Goal: Navigation & Orientation: Find specific page/section

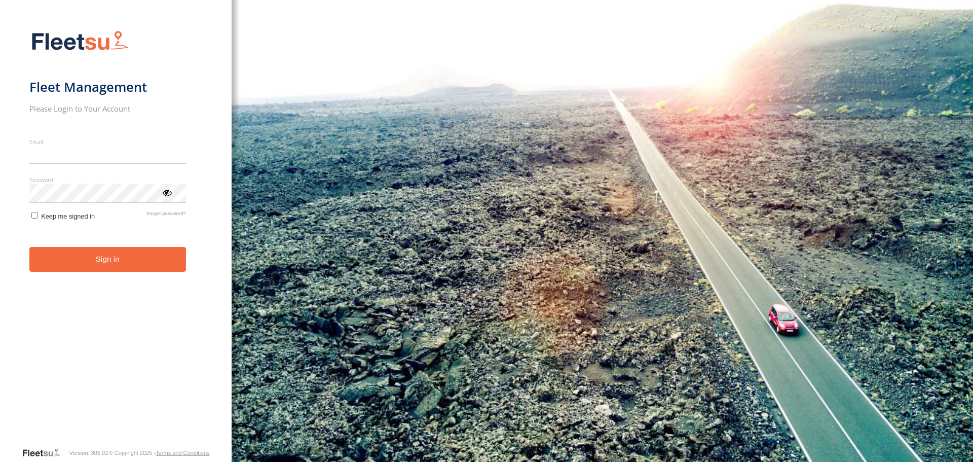
type input "**********"
click at [213, 194] on div "**********" at bounding box center [116, 231] width 232 height 462
click at [138, 261] on button "Sign in" at bounding box center [107, 259] width 157 height 25
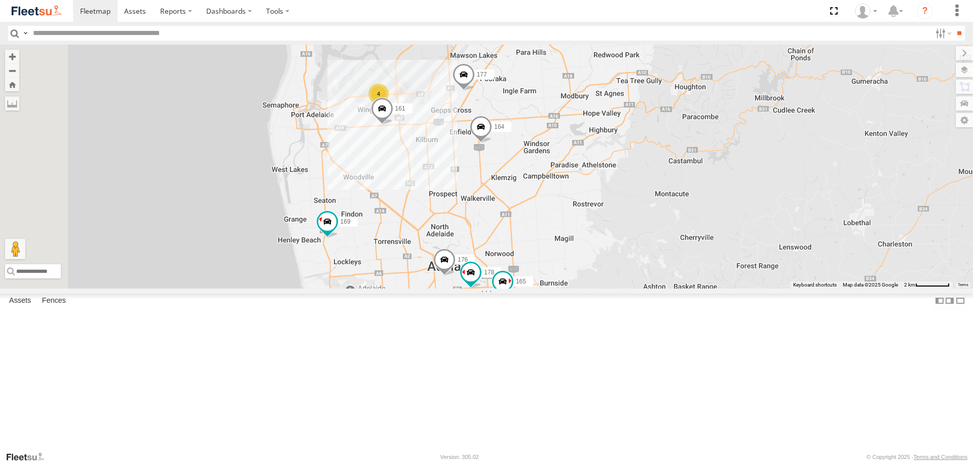
drag, startPoint x: 637, startPoint y: 313, endPoint x: 649, endPoint y: 280, distance: 35.8
click at [649, 280] on div "172 391 169 168 178 161 4 177 164 176 165" at bounding box center [486, 166] width 973 height 243
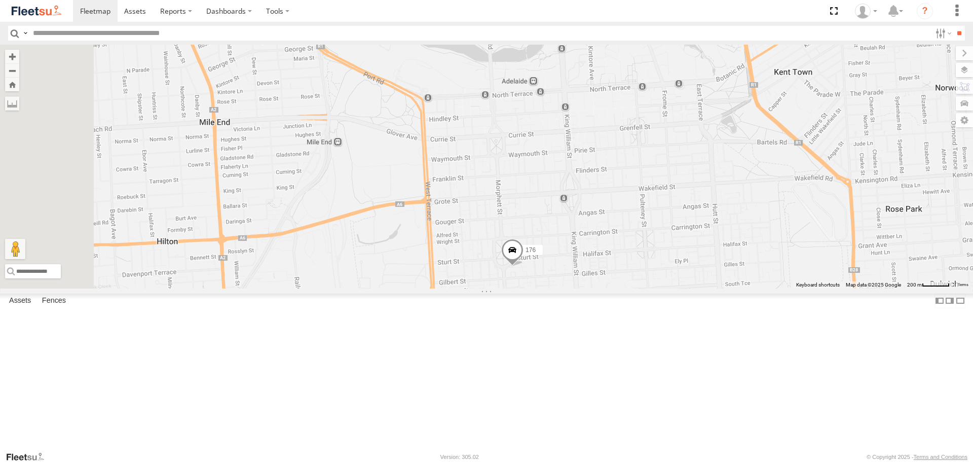
drag, startPoint x: 662, startPoint y: 249, endPoint x: 743, endPoint y: 212, distance: 89.6
click at [743, 212] on div "172 391 169 168 178 161 177 164 176 165" at bounding box center [486, 166] width 973 height 243
click at [0, 0] on div "JCS" at bounding box center [0, 0] width 0 height 0
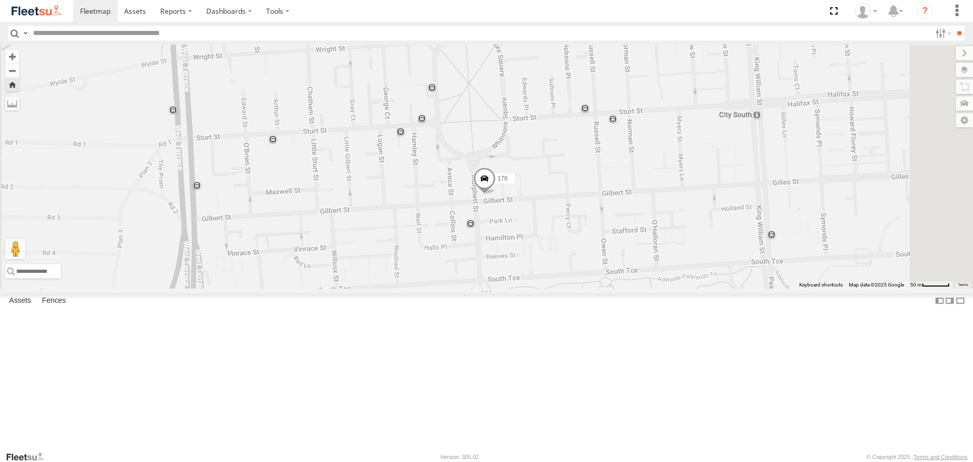
scroll to position [0, 0]
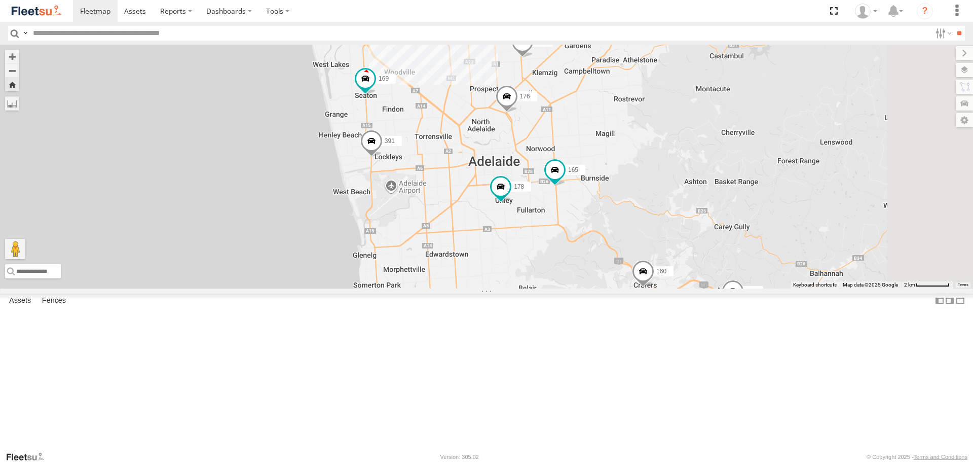
drag, startPoint x: 651, startPoint y: 125, endPoint x: 630, endPoint y: 183, distance: 62.1
click at [518, 113] on span at bounding box center [507, 98] width 22 height 27
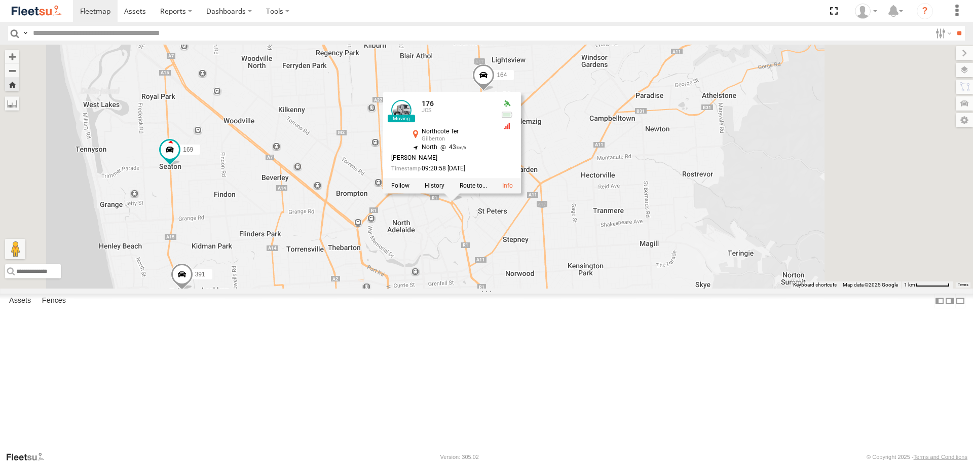
drag, startPoint x: 553, startPoint y: 322, endPoint x: 548, endPoint y: 335, distance: 13.5
click at [548, 288] on div "178 176 165 169 391 160 161 164 166 176 JCS Northcote Ter Gilberton -34.90138 ,…" at bounding box center [486, 166] width 973 height 243
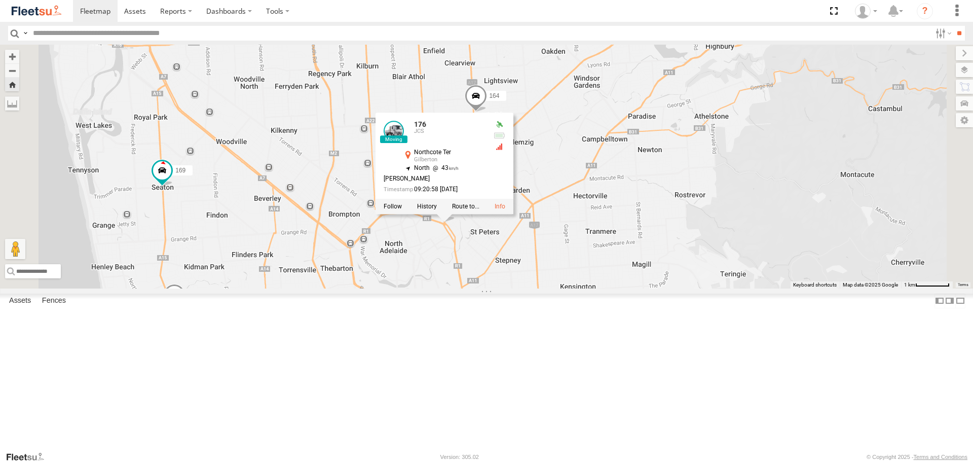
click at [738, 212] on div "178 176 165 169 391 160 161 164 166 176 JCS Northcote Ter Gilberton -34.90138 ,…" at bounding box center [486, 166] width 973 height 243
